Goal: Information Seeking & Learning: Check status

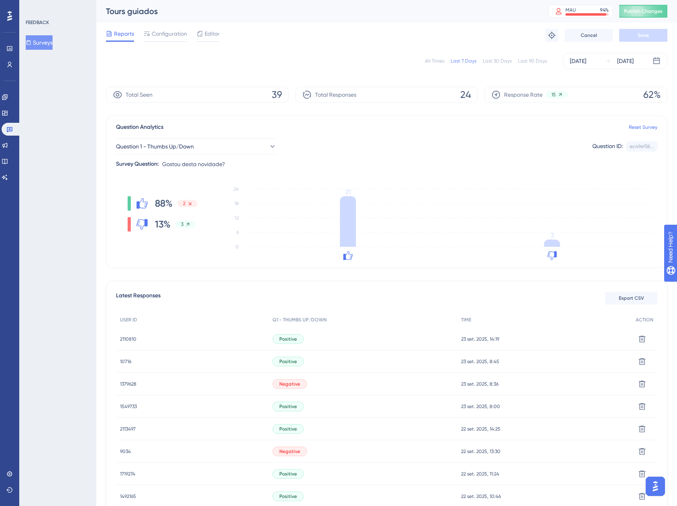
click at [132, 341] on span "2110810" at bounding box center [128, 339] width 16 height 6
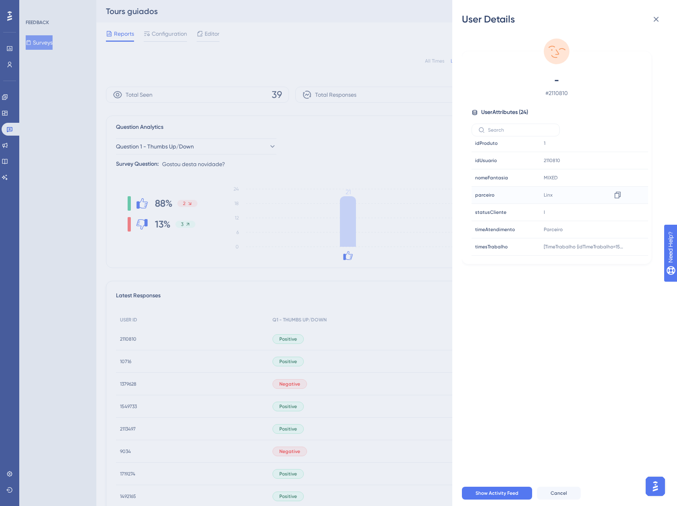
scroll to position [296, 0]
click at [657, 16] on icon at bounding box center [656, 19] width 10 height 10
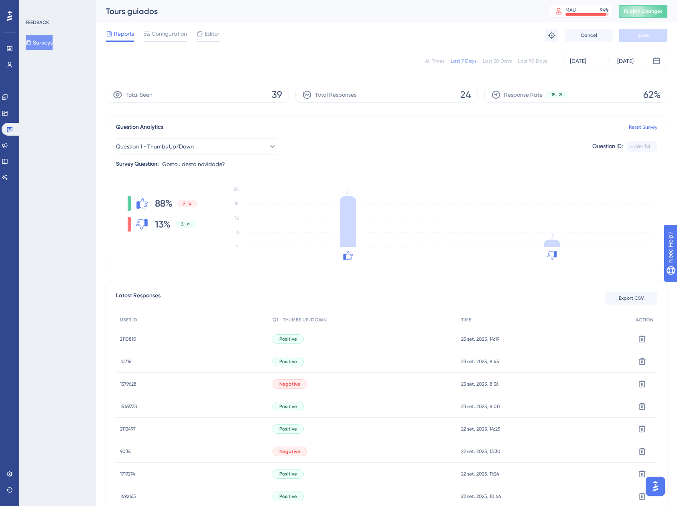
click at [439, 63] on div "All Times" at bounding box center [434, 61] width 19 height 6
click at [586, 65] on div "[DATE]" at bounding box center [578, 61] width 16 height 10
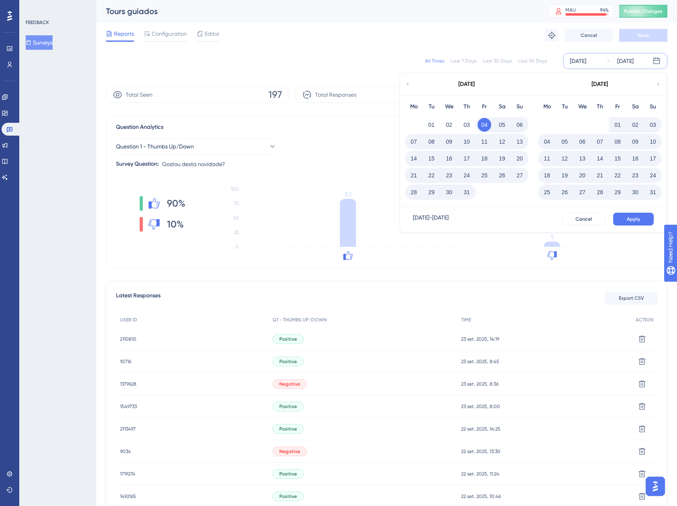
click at [586, 65] on div "[DATE]" at bounding box center [578, 61] width 16 height 10
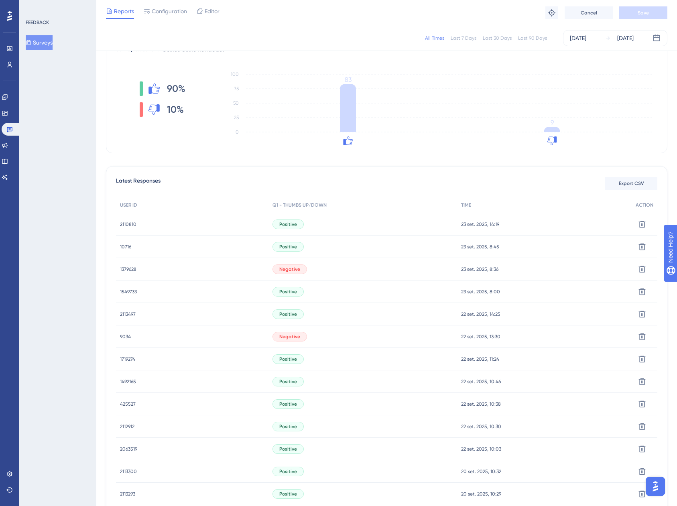
scroll to position [120, 0]
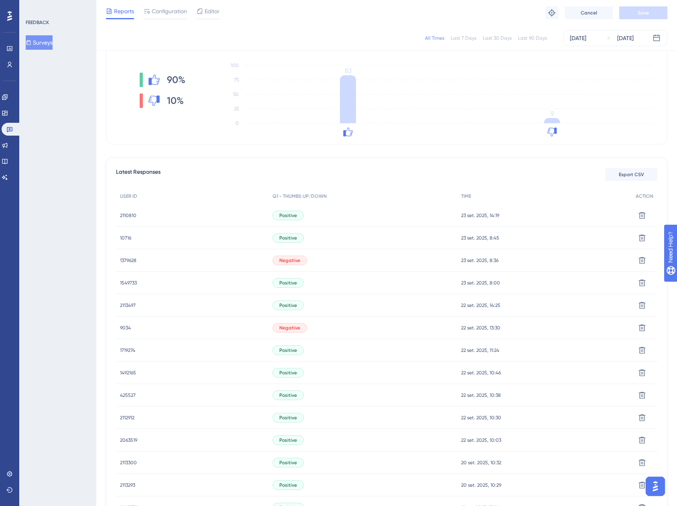
click at [124, 256] on div "1379628 1379628" at bounding box center [128, 260] width 16 height 22
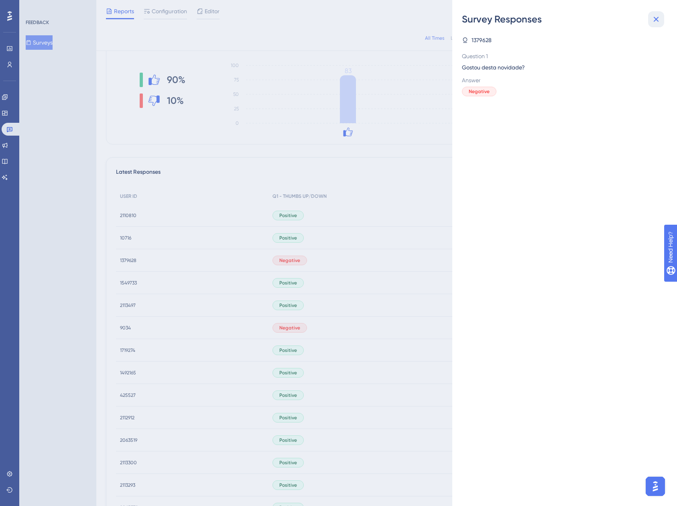
drag, startPoint x: 661, startPoint y: 16, endPoint x: 634, endPoint y: 28, distance: 29.9
click at [661, 16] on button at bounding box center [656, 19] width 16 height 16
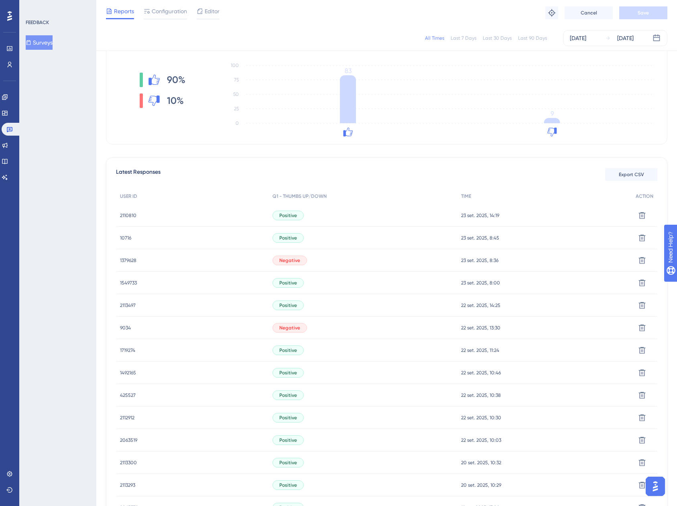
click at [131, 262] on span "1379628" at bounding box center [128, 260] width 16 height 6
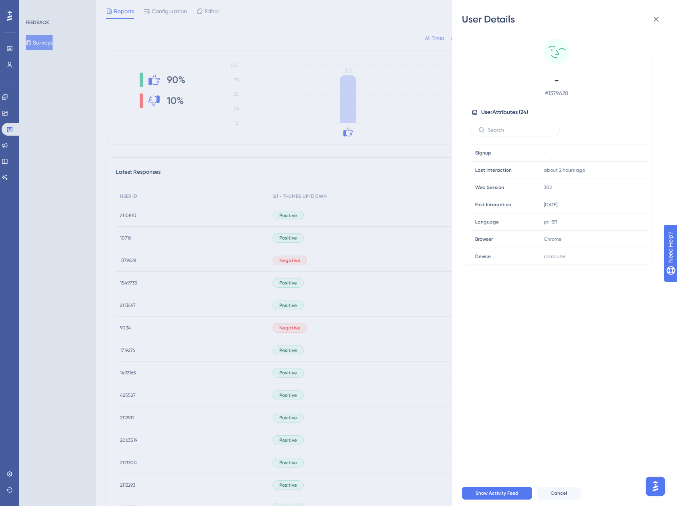
scroll to position [0, 0]
click at [661, 22] on button at bounding box center [656, 19] width 16 height 16
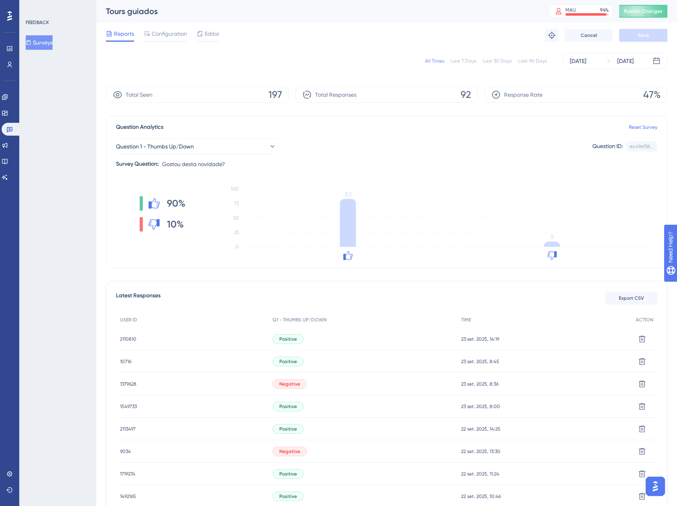
click at [473, 149] on div "Question 1 - Thumbs Up/Down Question ID: ec49ef58... Copy" at bounding box center [386, 146] width 541 height 16
drag, startPoint x: 473, startPoint y: 149, endPoint x: 439, endPoint y: 183, distance: 48.2
click at [439, 183] on div "Question Analytics Reset Survey Question 1 - Thumbs Up/Down Question ID: ec49ef…" at bounding box center [386, 192] width 561 height 152
drag, startPoint x: 439, startPoint y: 183, endPoint x: 421, endPoint y: 151, distance: 36.5
click at [421, 152] on div "Question 1 - Thumbs Up/Down Question ID: ec49ef58... Copy" at bounding box center [386, 146] width 541 height 16
